Goal: Information Seeking & Learning: Learn about a topic

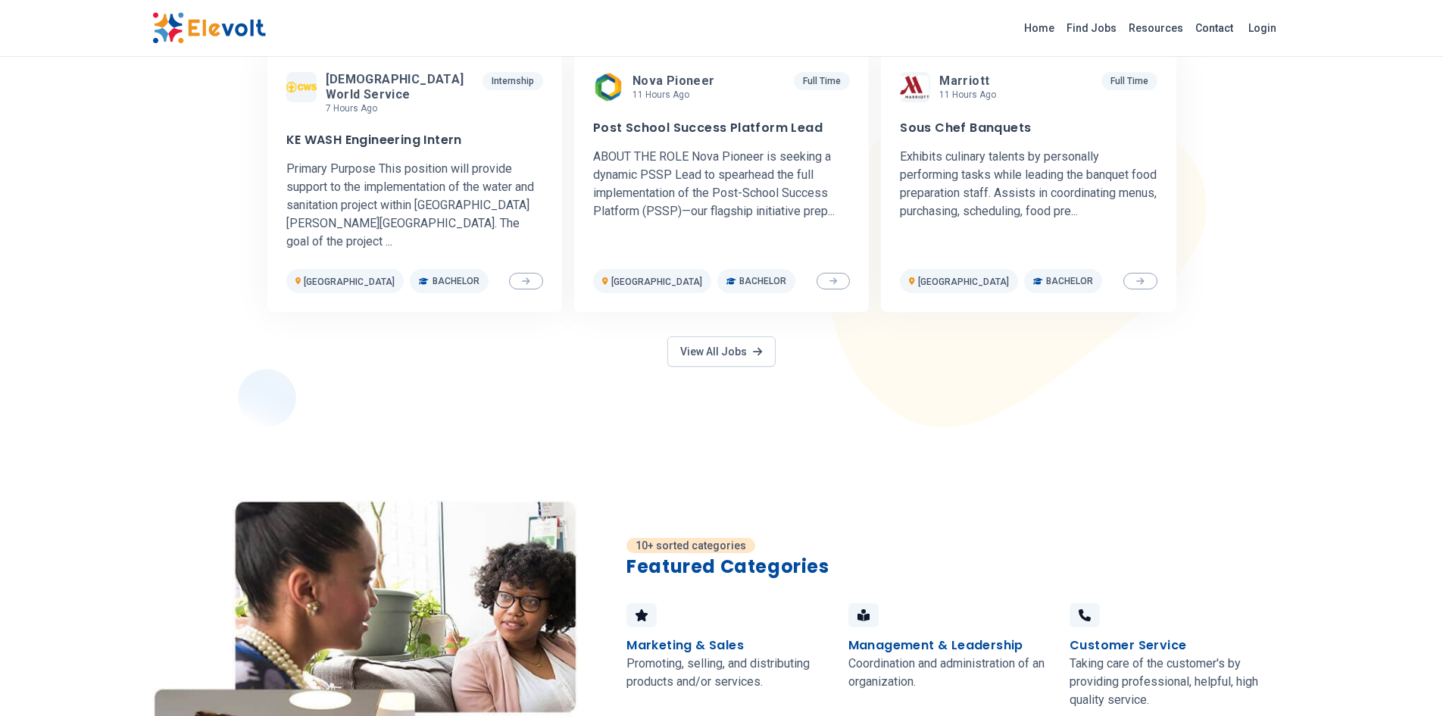
scroll to position [758, 0]
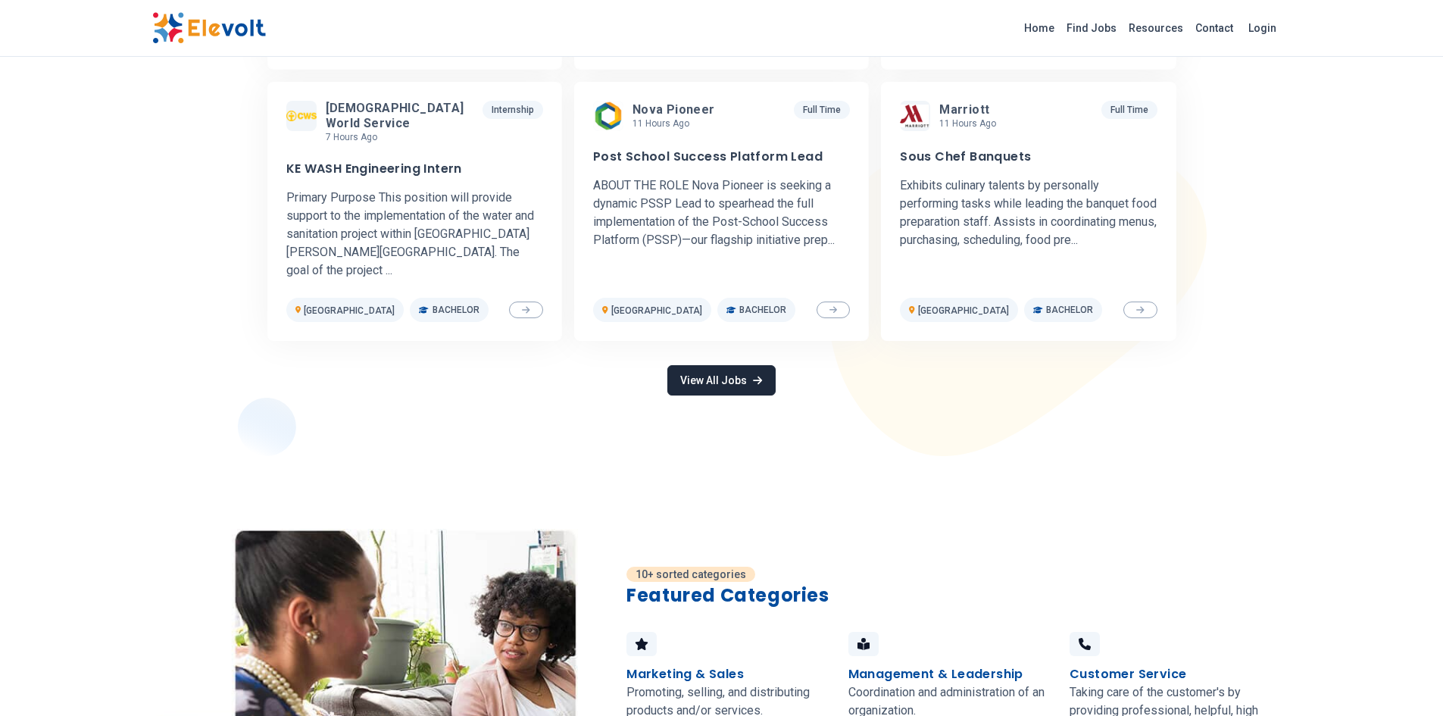
click at [719, 365] on link "View All Jobs" at bounding box center [721, 380] width 108 height 30
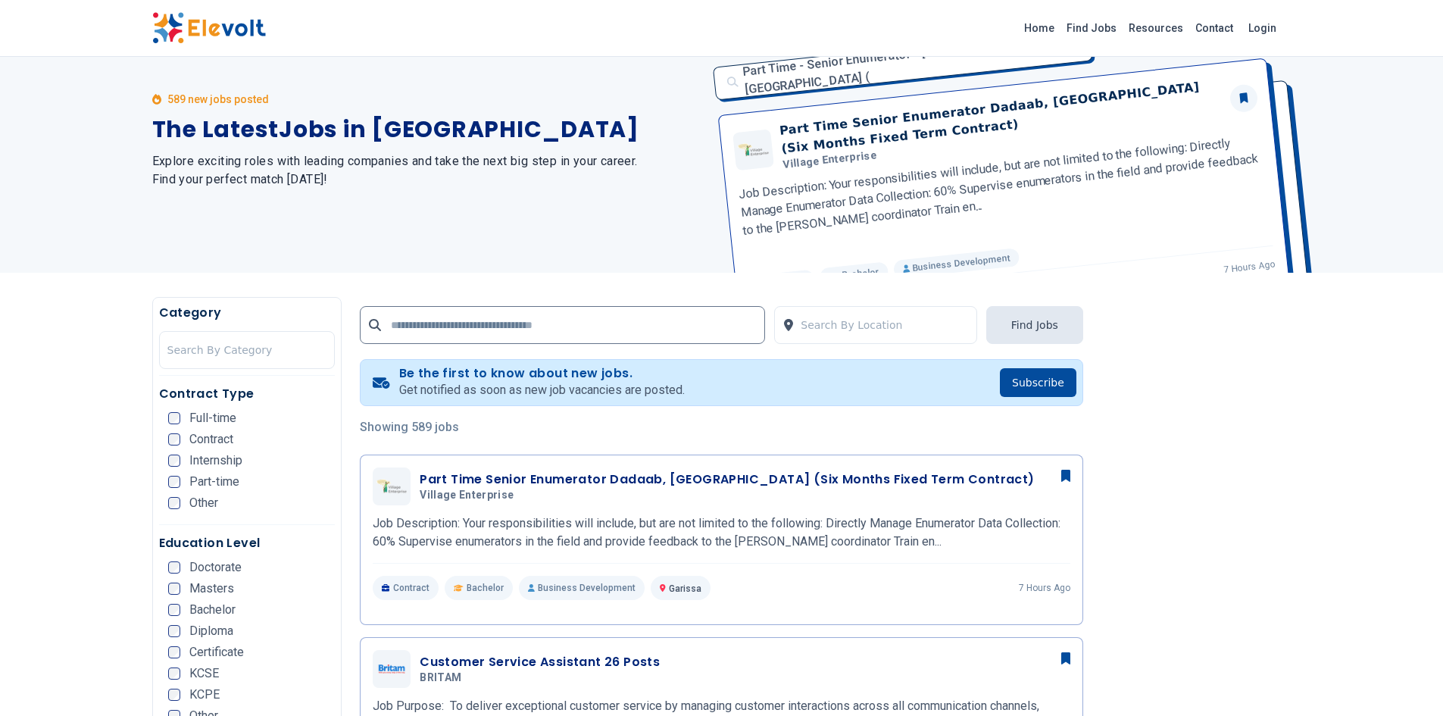
scroll to position [76, 0]
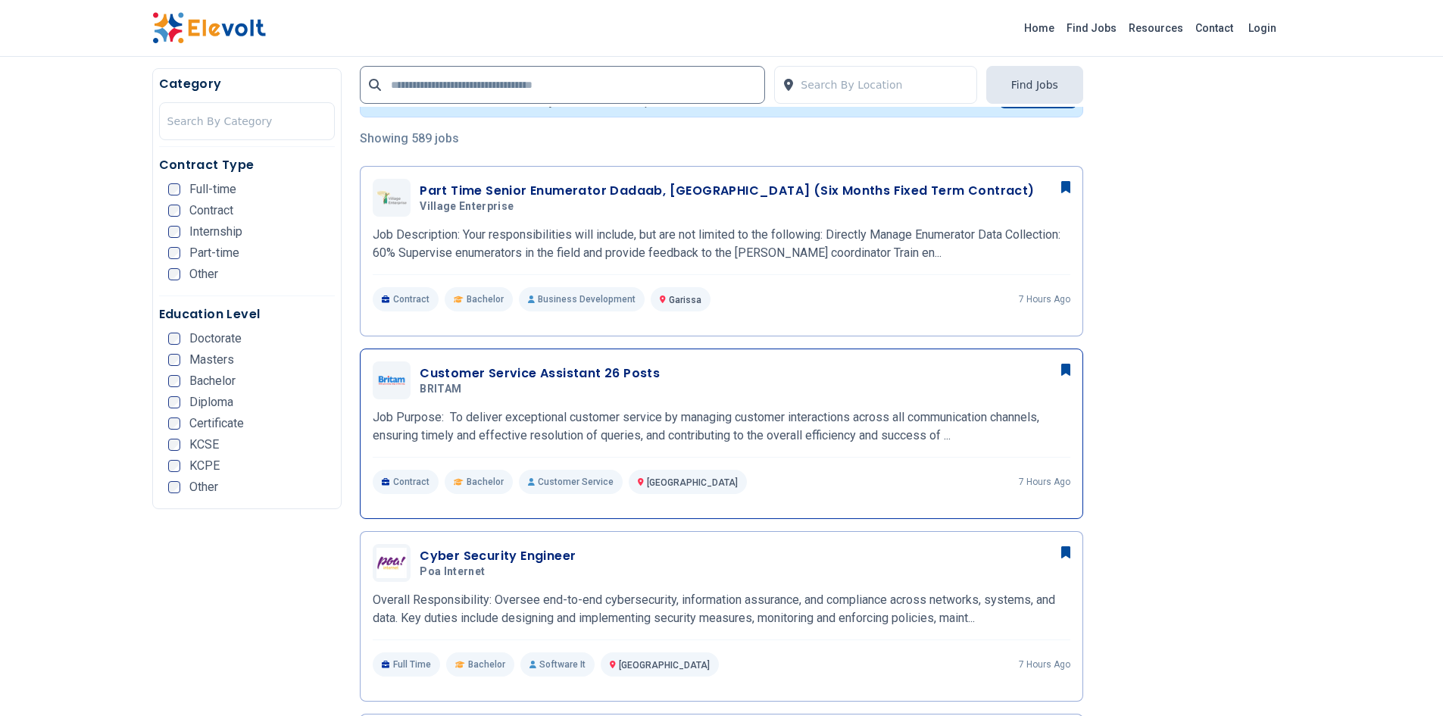
scroll to position [455, 0]
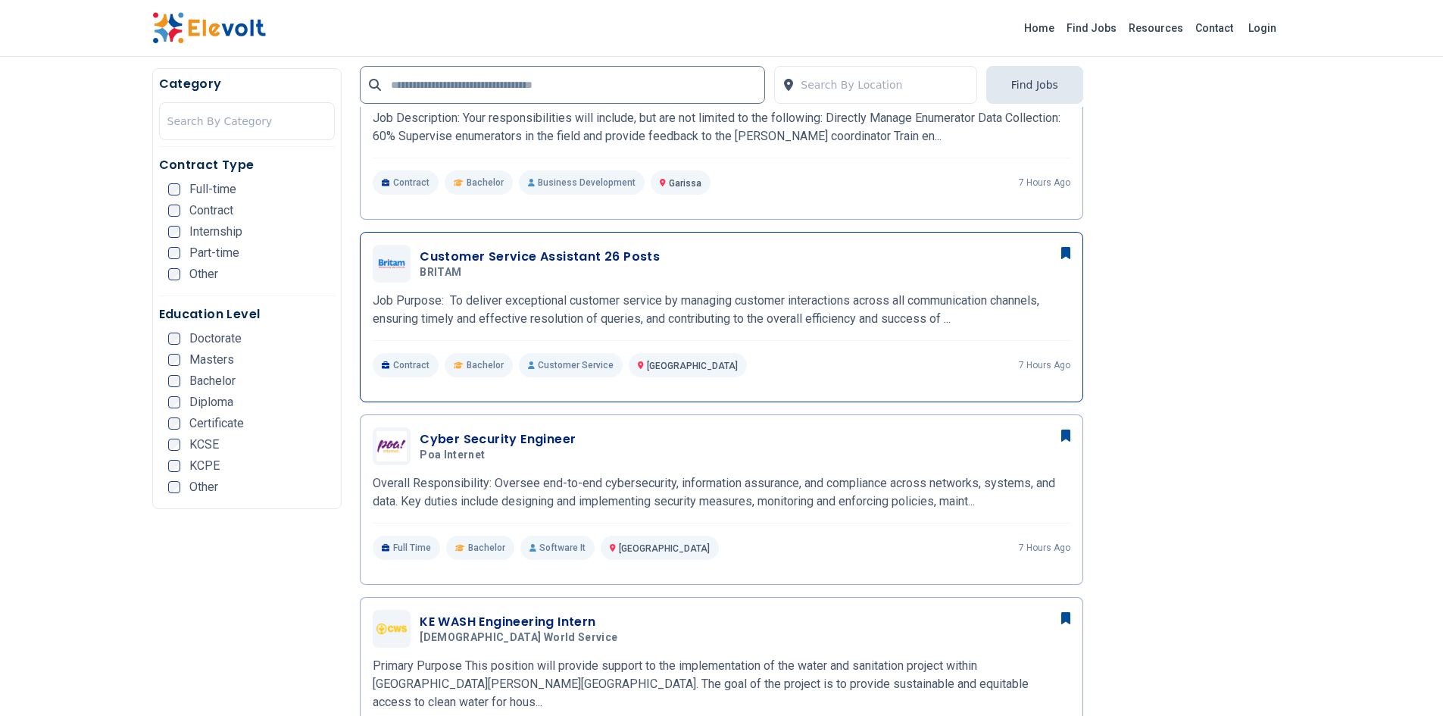
click at [558, 249] on h3 "Customer Service Assistant 26 Posts" at bounding box center [540, 257] width 240 height 18
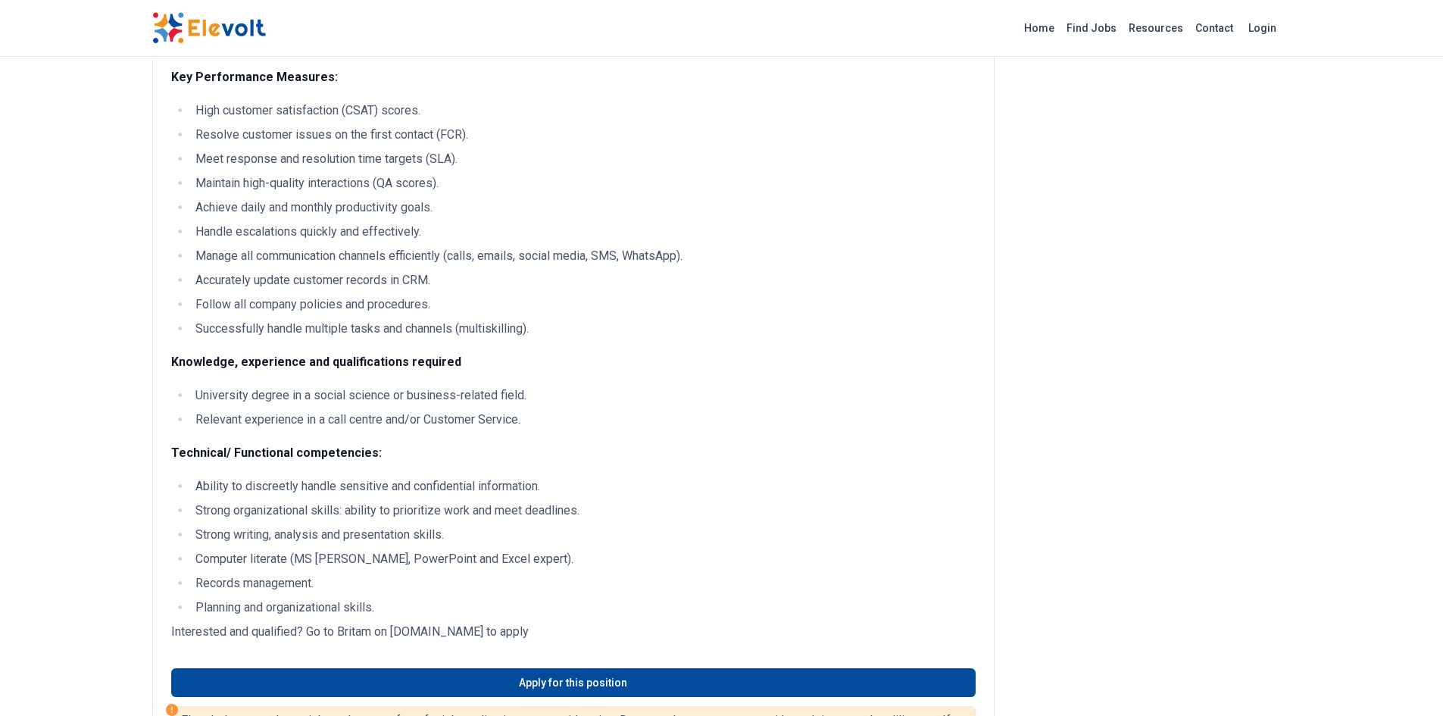
scroll to position [530, 0]
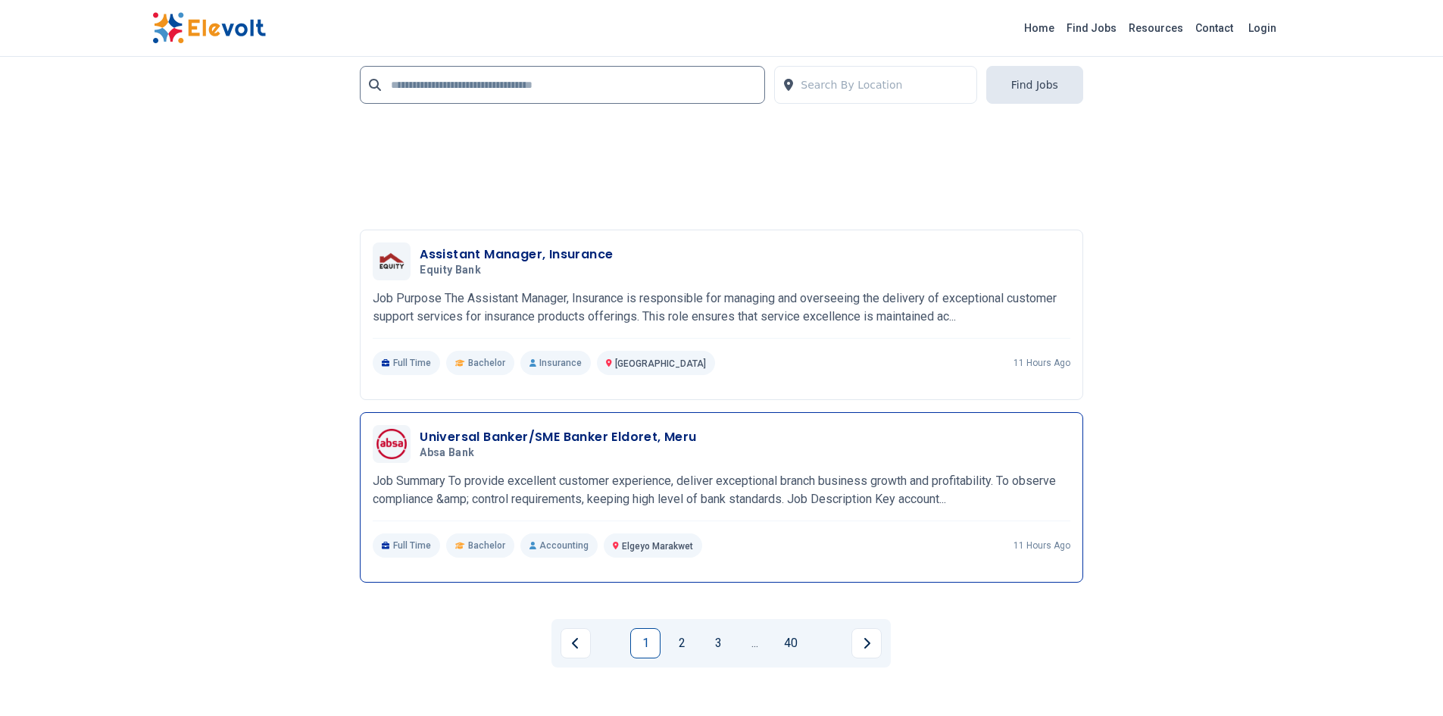
scroll to position [3403, 0]
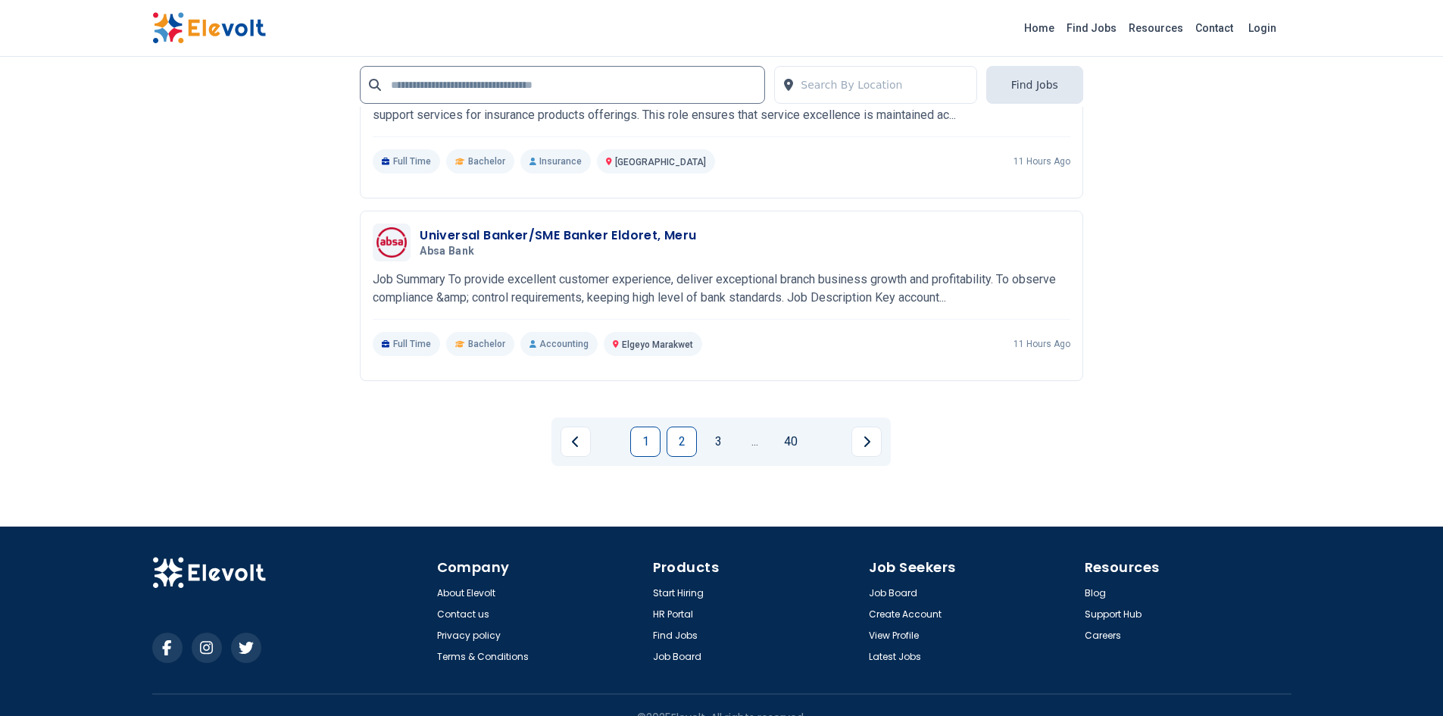
click at [690, 427] on link "2" at bounding box center [682, 442] width 30 height 30
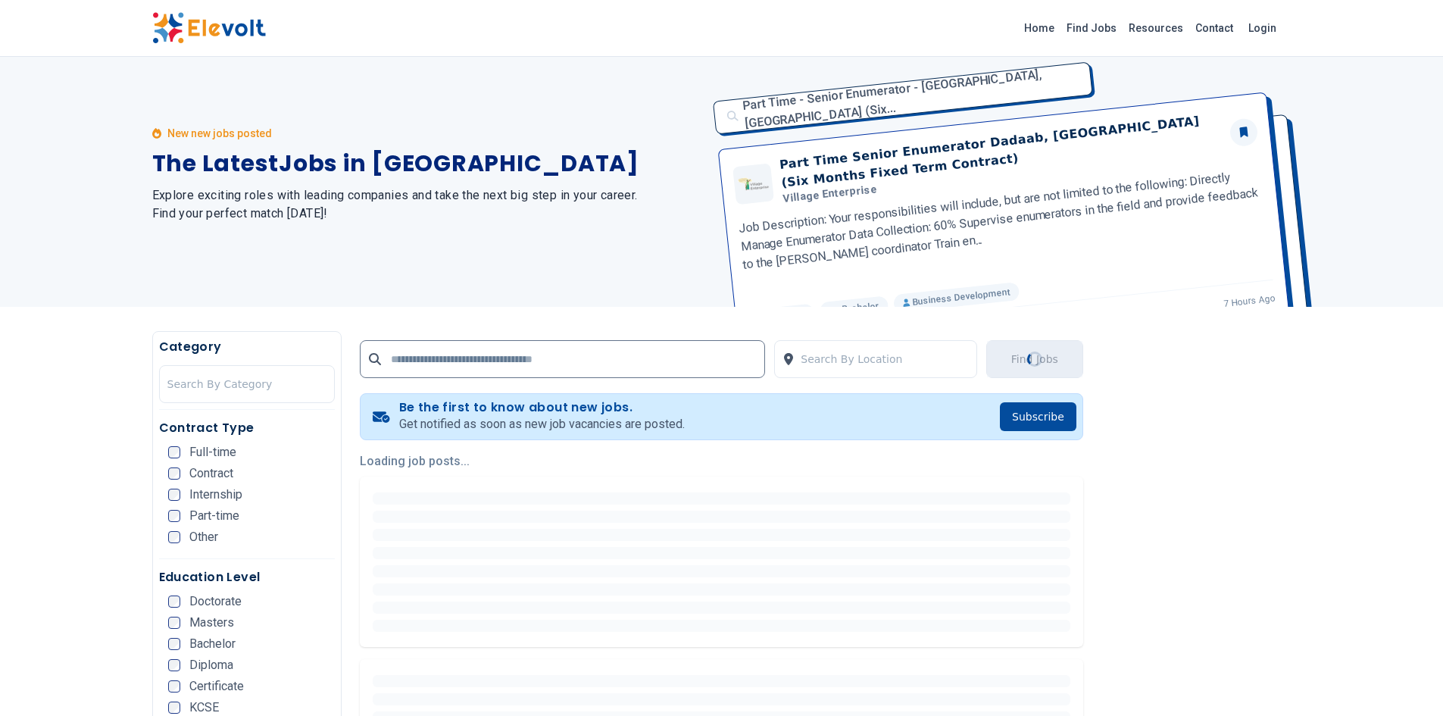
scroll to position [0, 0]
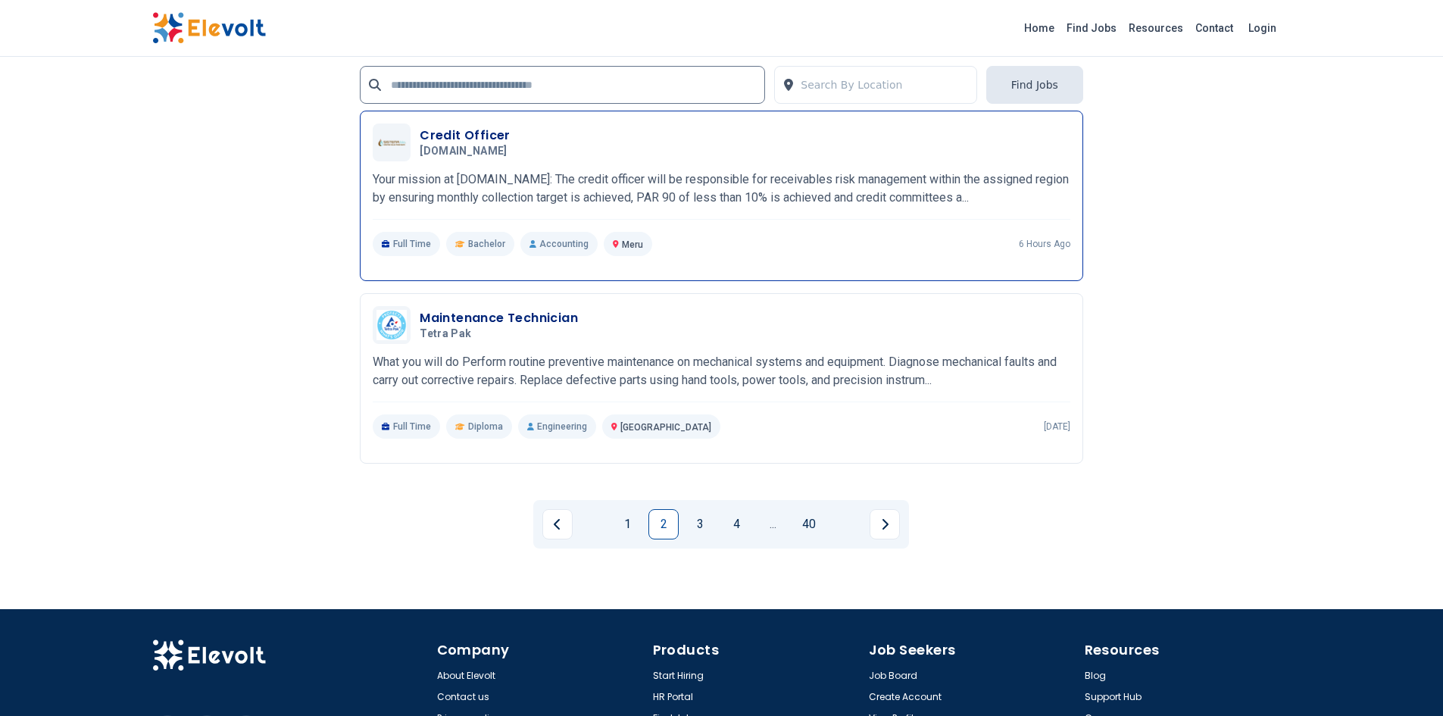
scroll to position [3334, 0]
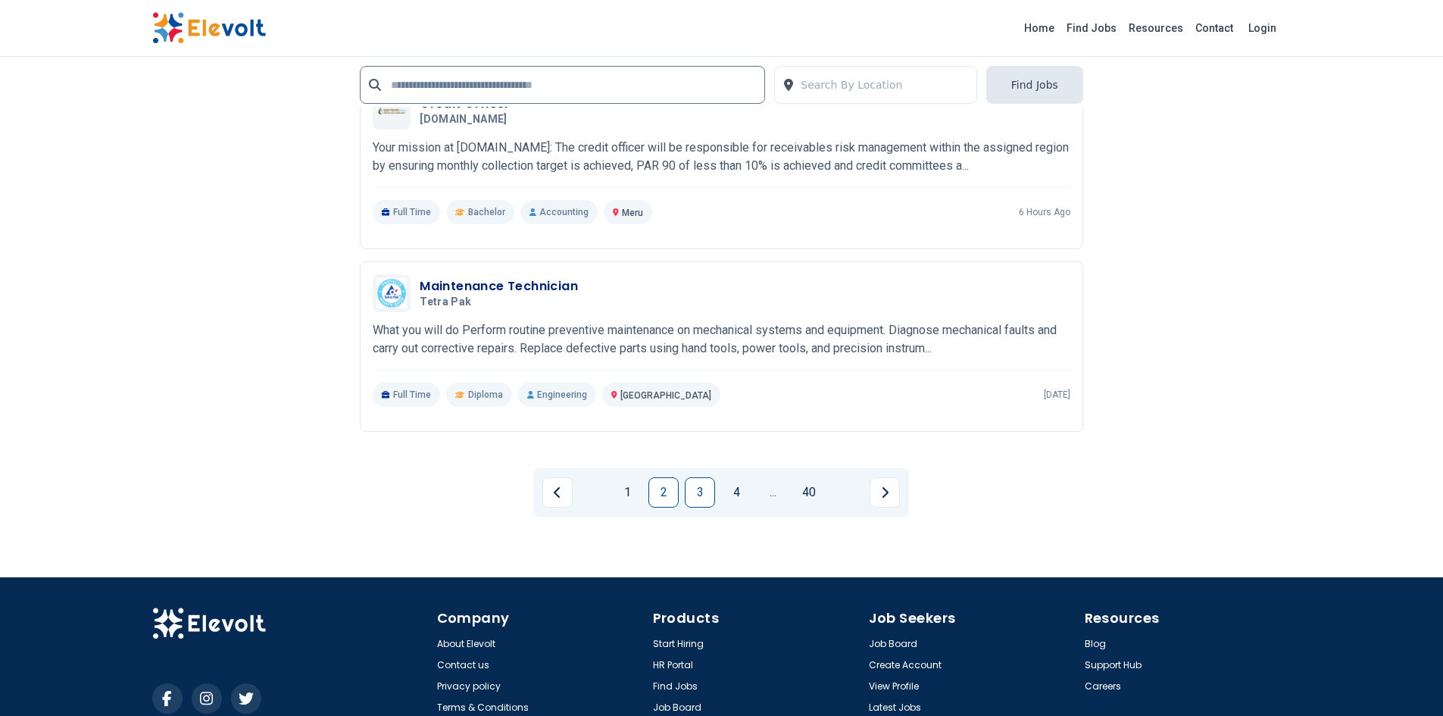
click at [699, 485] on link "3" at bounding box center [700, 492] width 30 height 30
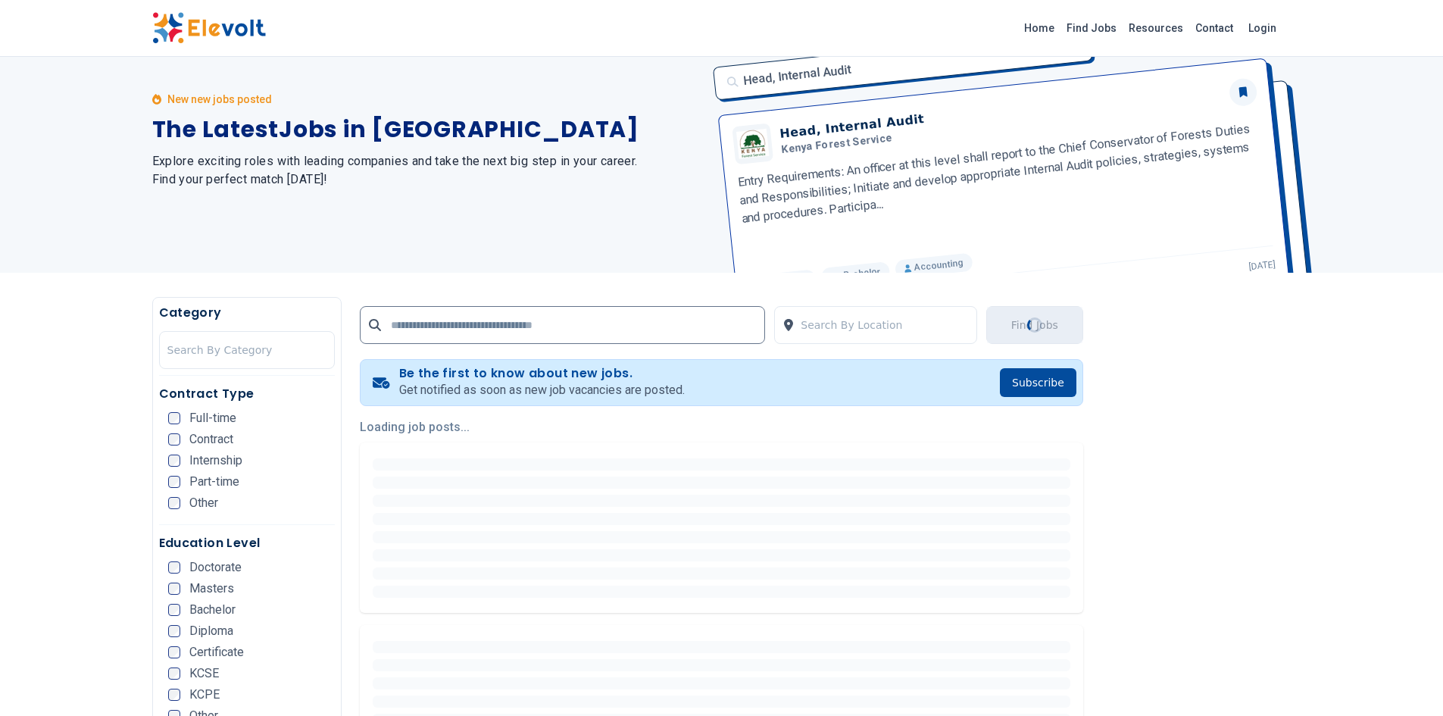
scroll to position [76, 0]
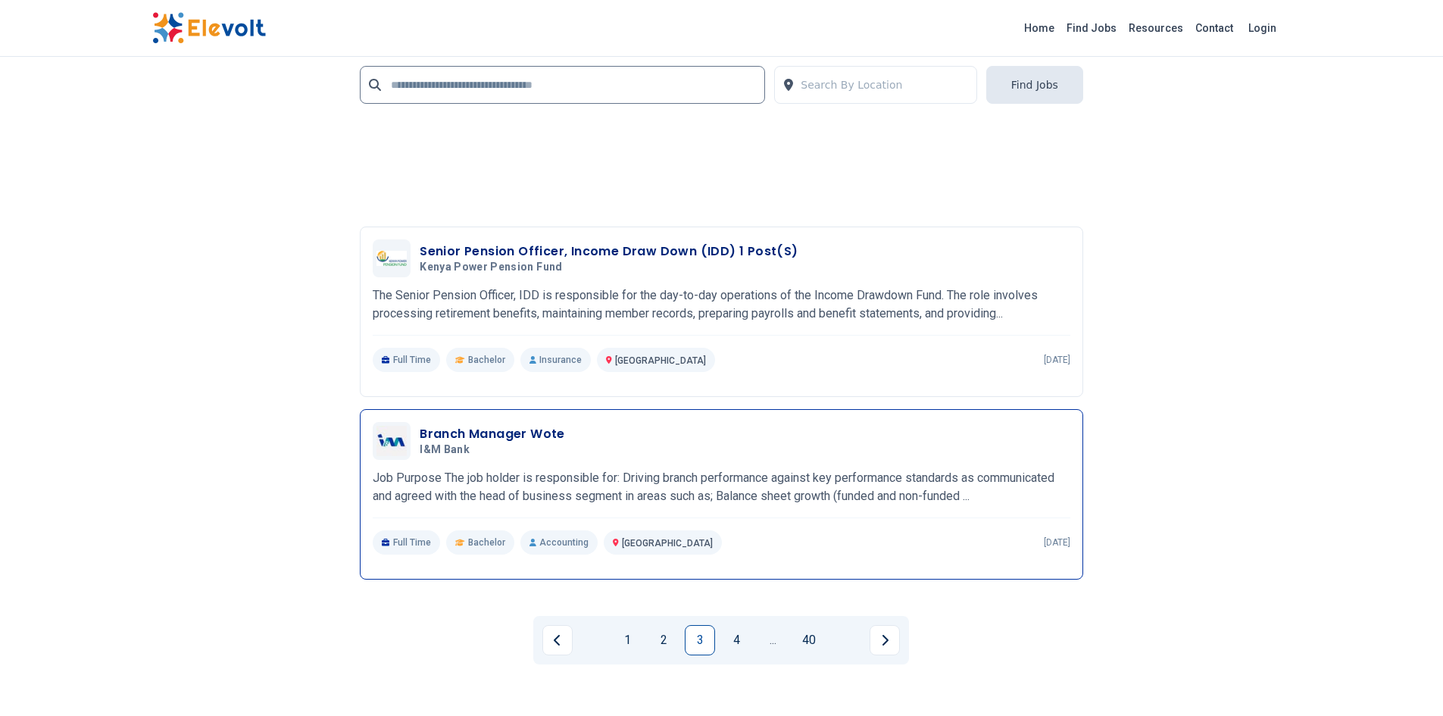
scroll to position [3182, 0]
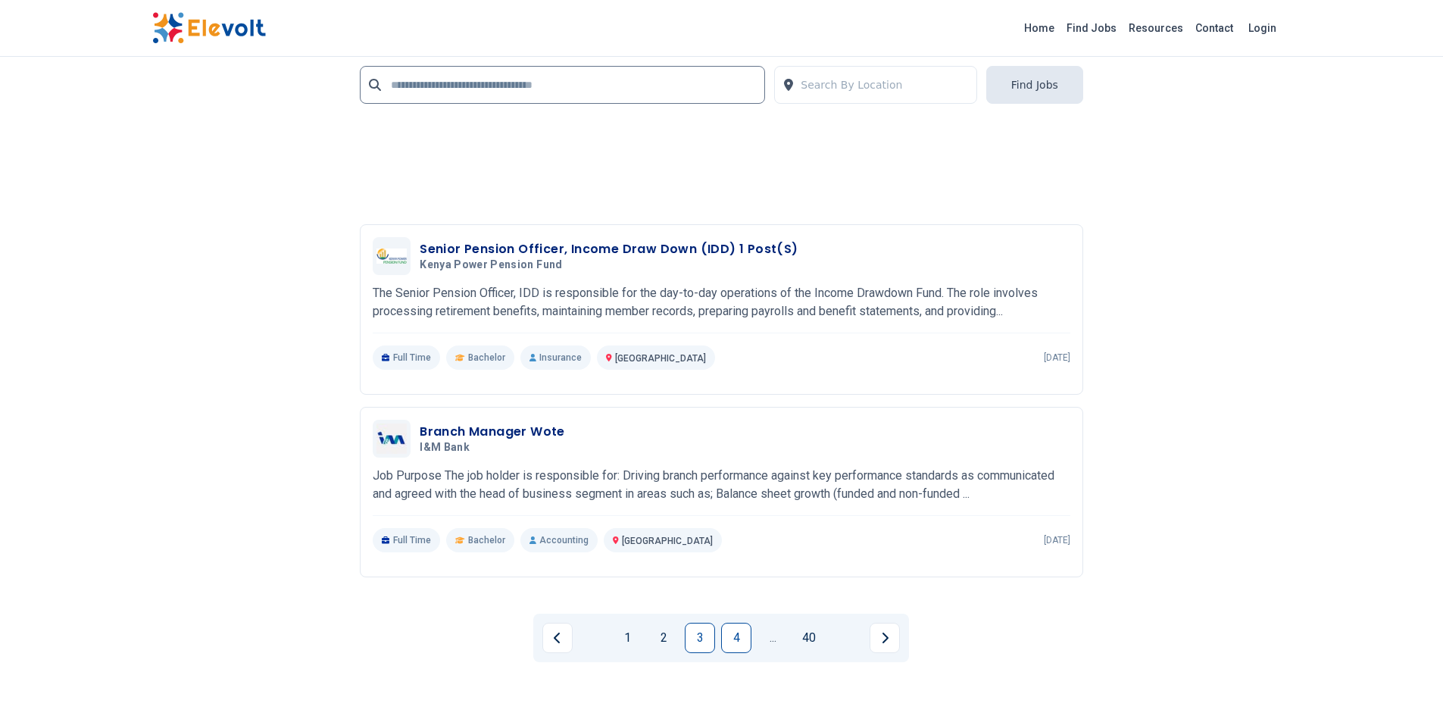
click at [737, 652] on link "4" at bounding box center [736, 638] width 30 height 30
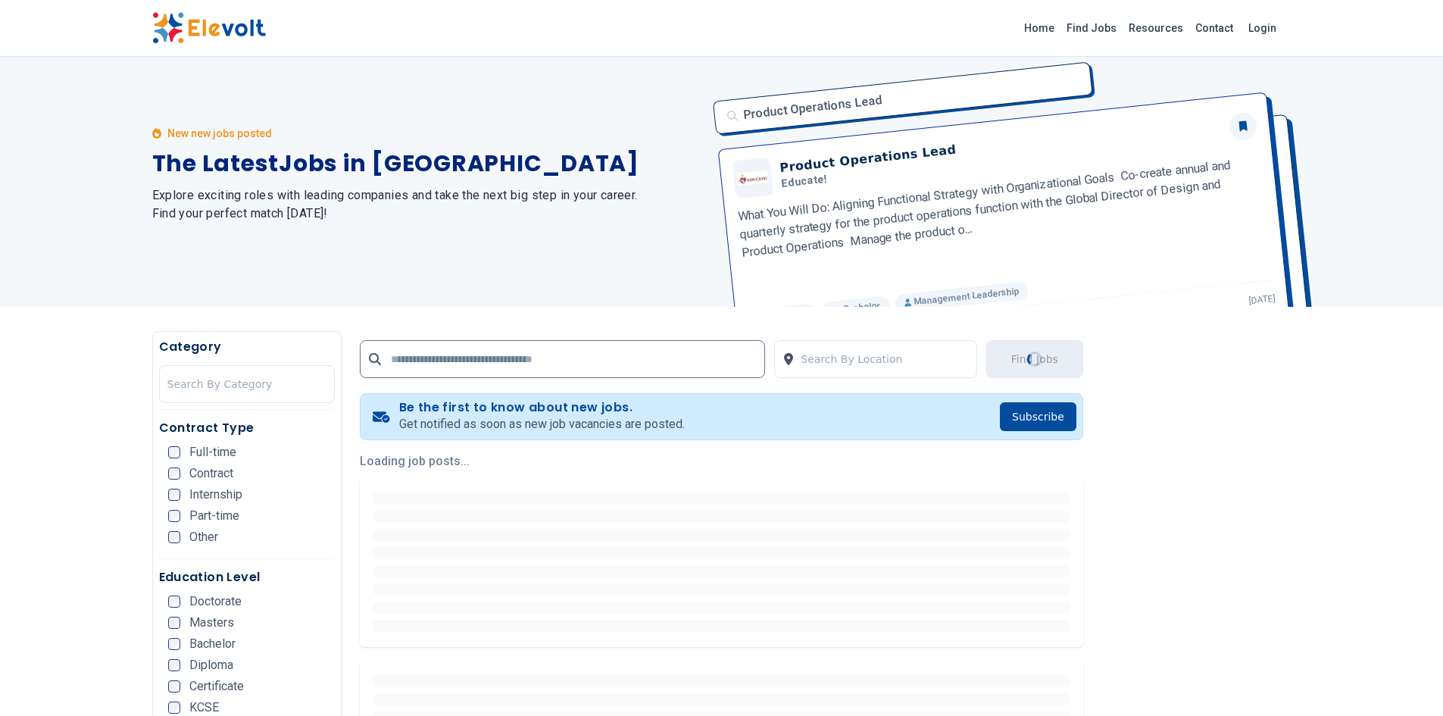
scroll to position [0, 0]
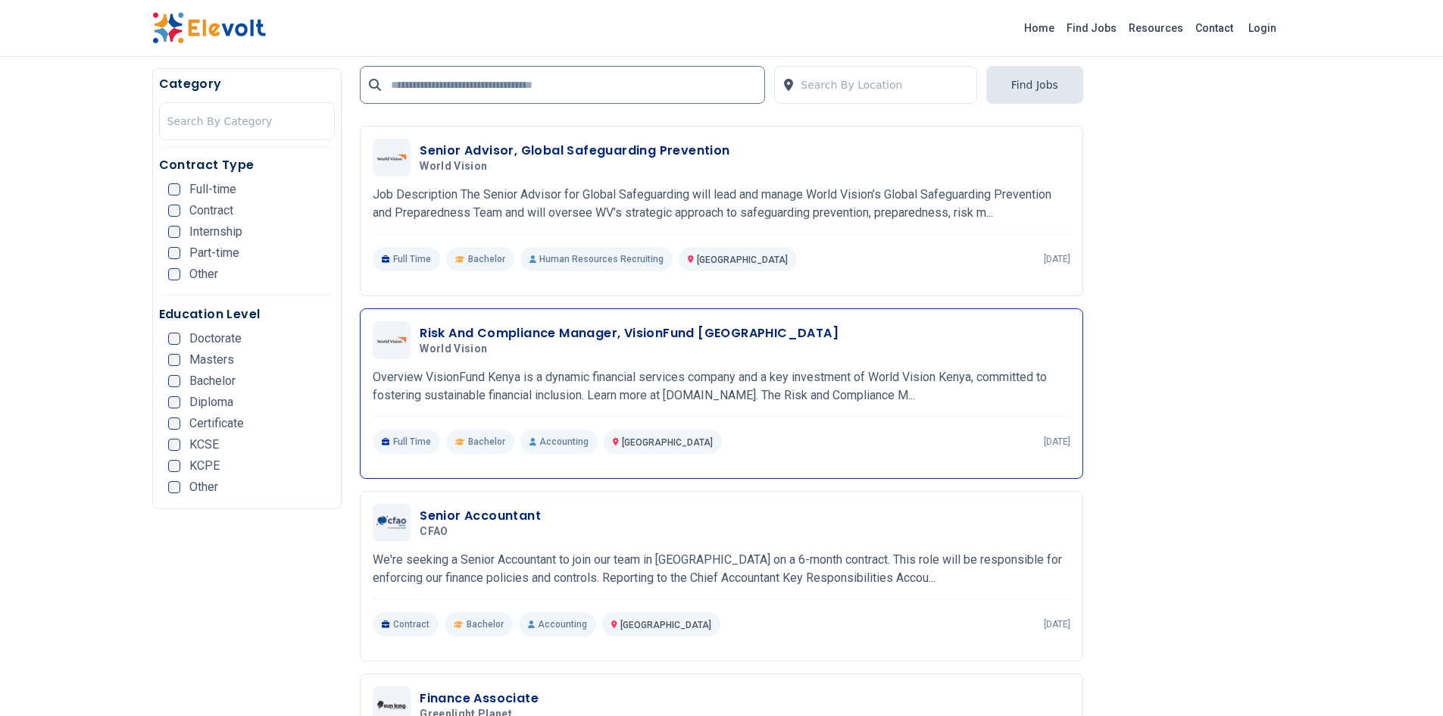
scroll to position [379, 0]
